Goal: Information Seeking & Learning: Compare options

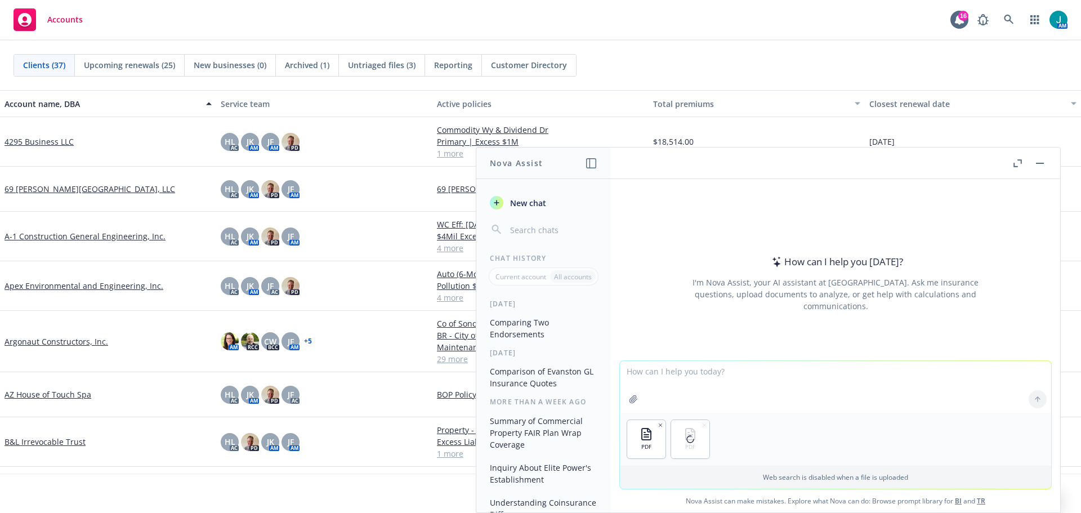
click at [645, 388] on textarea at bounding box center [835, 387] width 431 height 52
type textarea "Please compare the two policies and list the differences in coverages"
click at [1036, 402] on icon at bounding box center [1038, 399] width 8 height 8
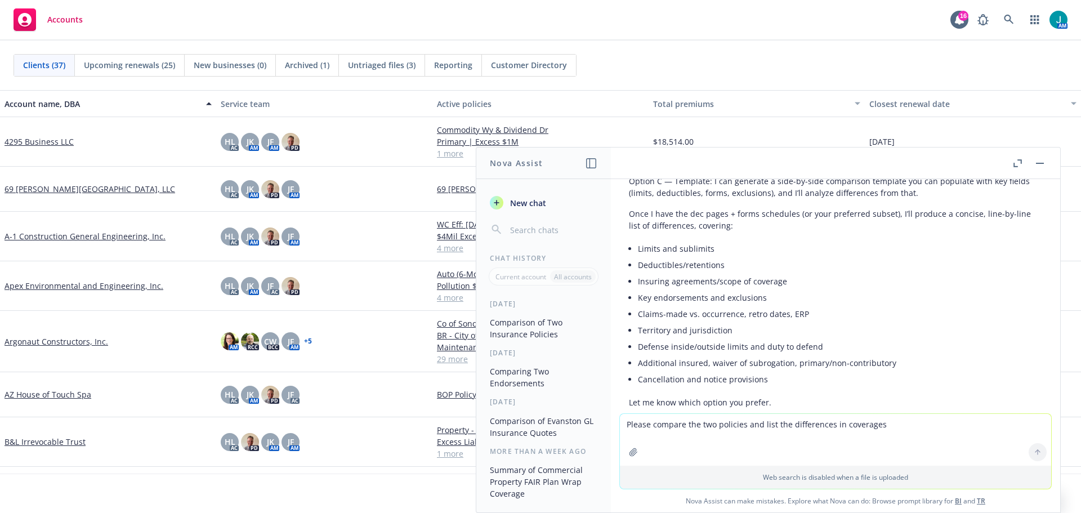
scroll to position [361, 0]
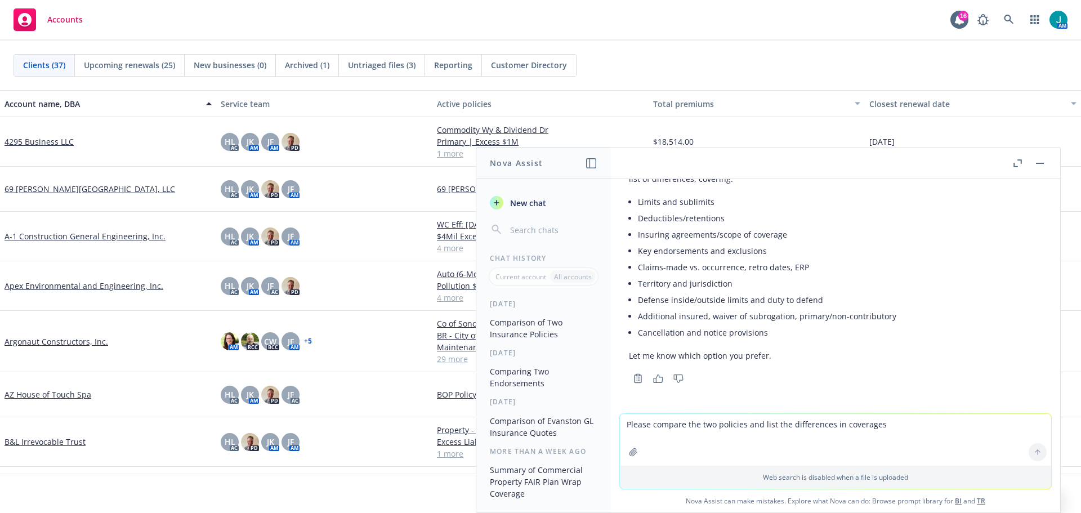
click at [726, 21] on div "Accounts 16 AM" at bounding box center [540, 20] width 1081 height 41
